Goal: Task Accomplishment & Management: Use online tool/utility

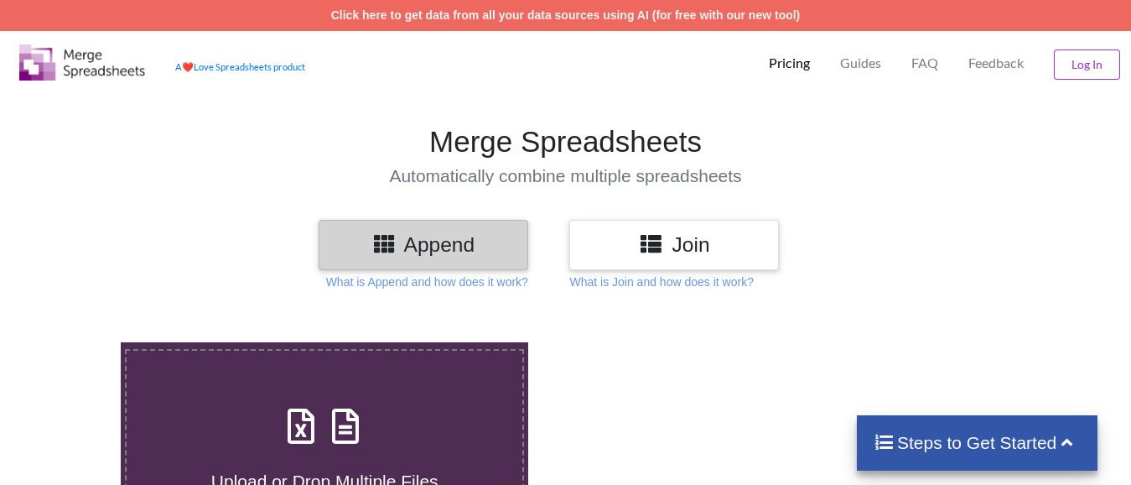
click at [320, 447] on span at bounding box center [324, 427] width 89 height 39
click at [75, 342] on input "Upload or Drop Multiple Files to Automatically Append Them" at bounding box center [75, 342] width 0 height 0
type input "C:\fakepath\entry 1 HR BRK 10 min screen, Technical Analysis Scanner-1 11.xlsx"
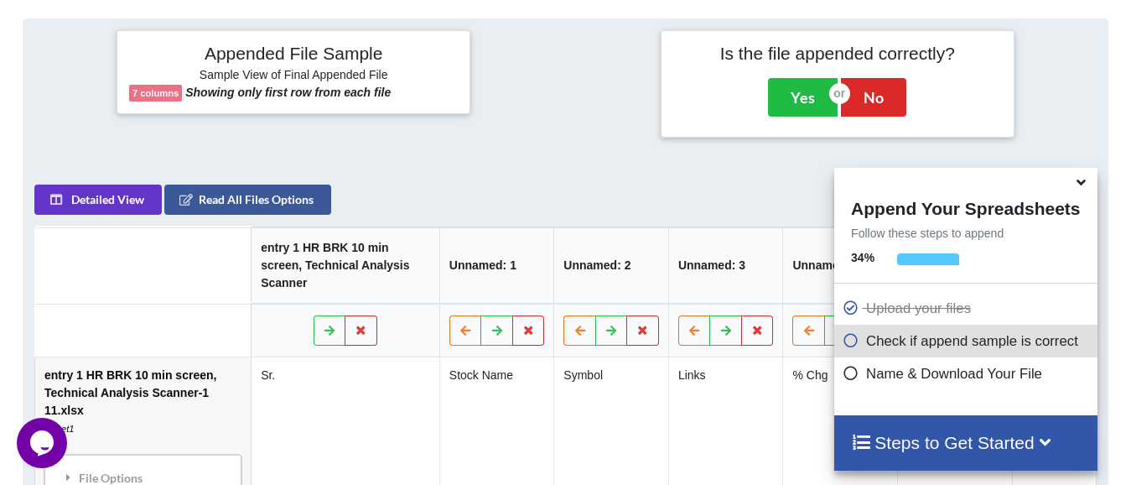
scroll to position [65, 0]
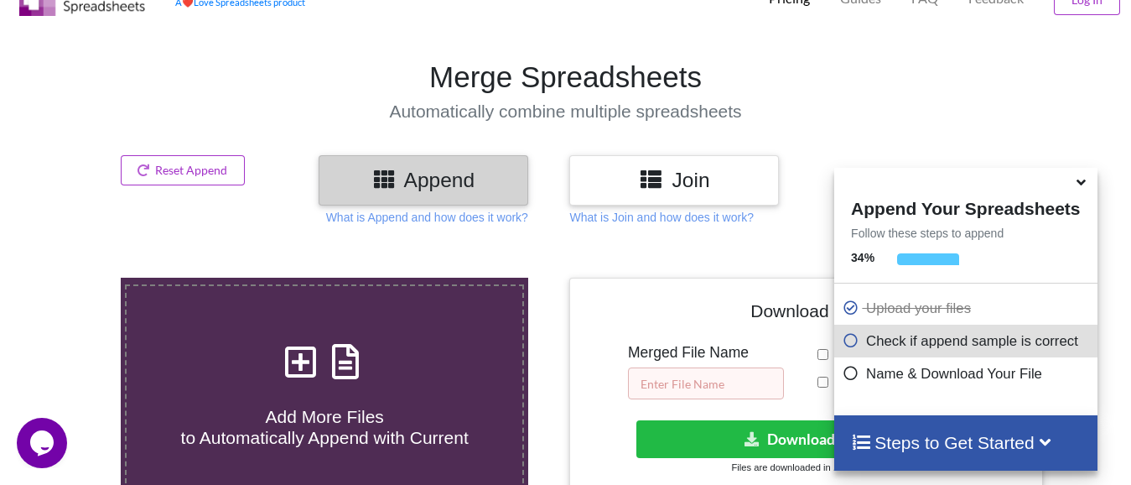
click at [647, 382] on input "text" at bounding box center [706, 383] width 156 height 32
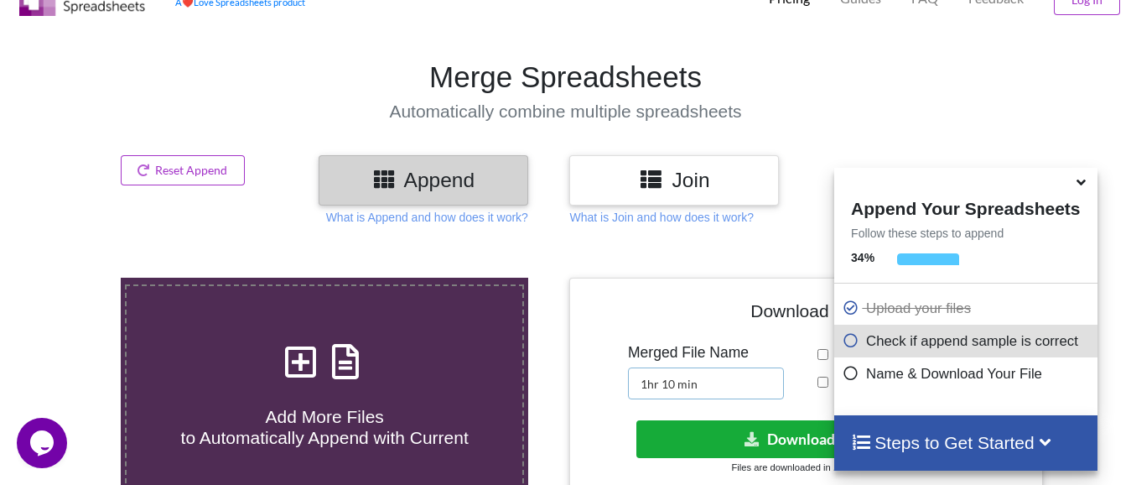
type input "1hr 10 min"
click at [757, 439] on icon at bounding box center [753, 438] width 18 height 13
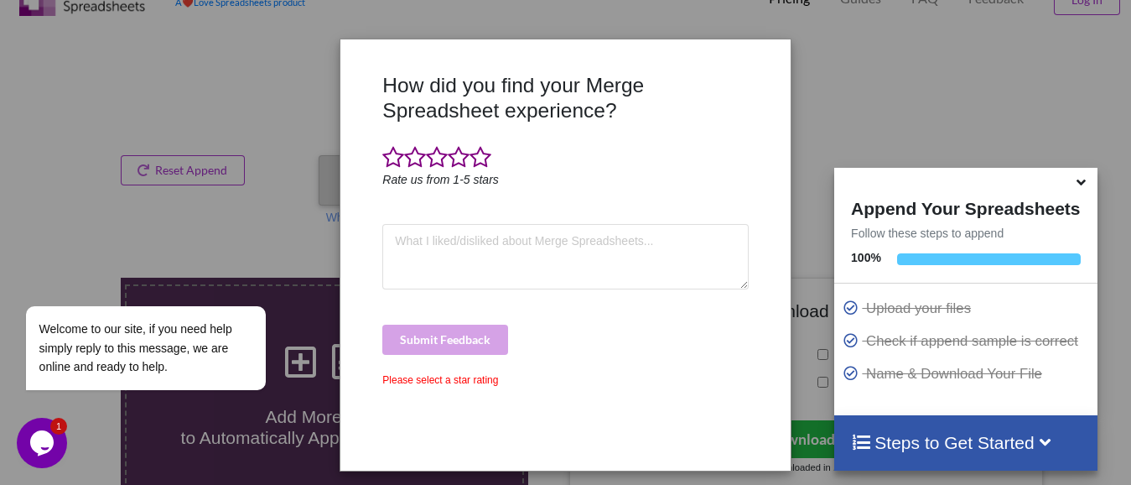
click at [149, 74] on div "How did you find your Merge Spreadsheet experience? Rate us from 1-5 stars Subm…" at bounding box center [565, 242] width 1131 height 485
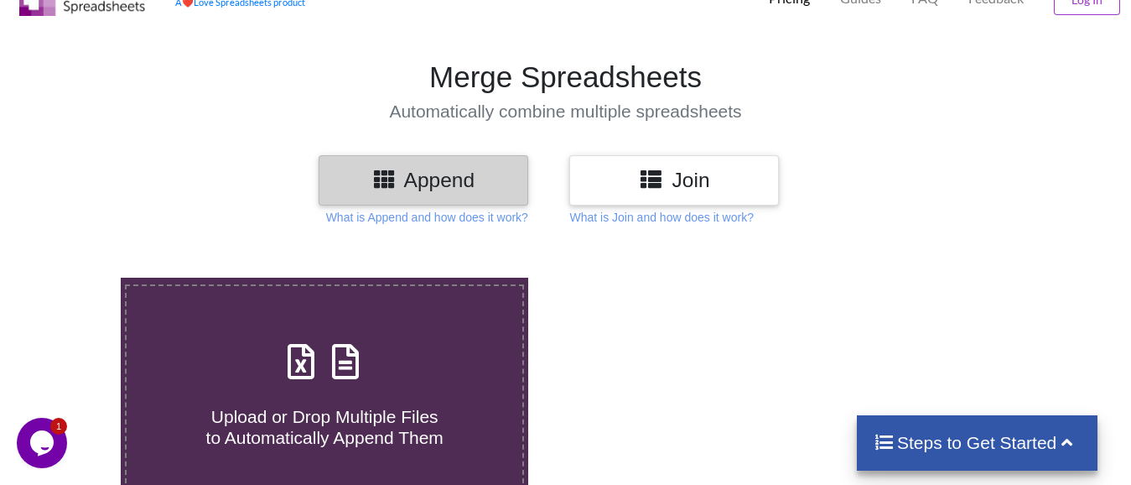
click at [184, 165] on div at bounding box center [221, 179] width 208 height 49
